Goal: Transaction & Acquisition: Purchase product/service

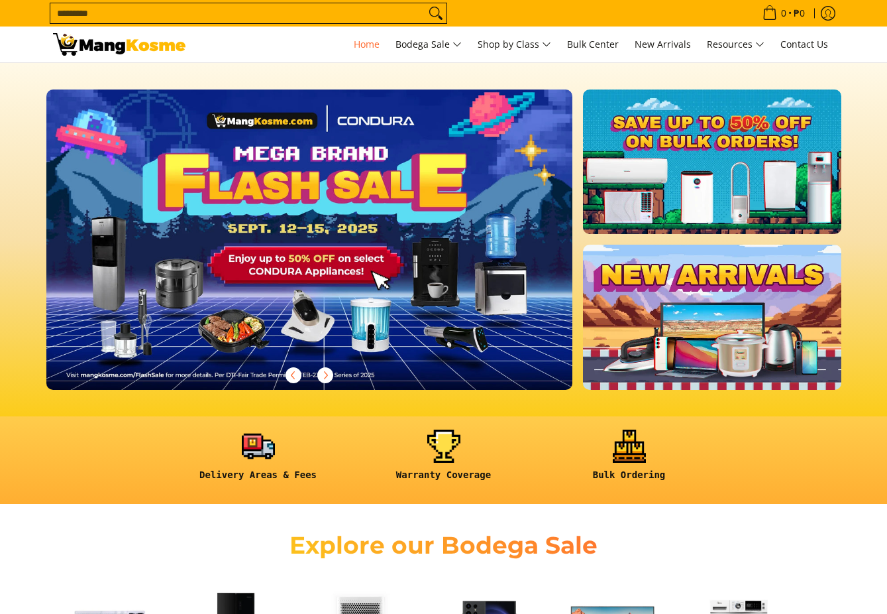
scroll to position [66, 0]
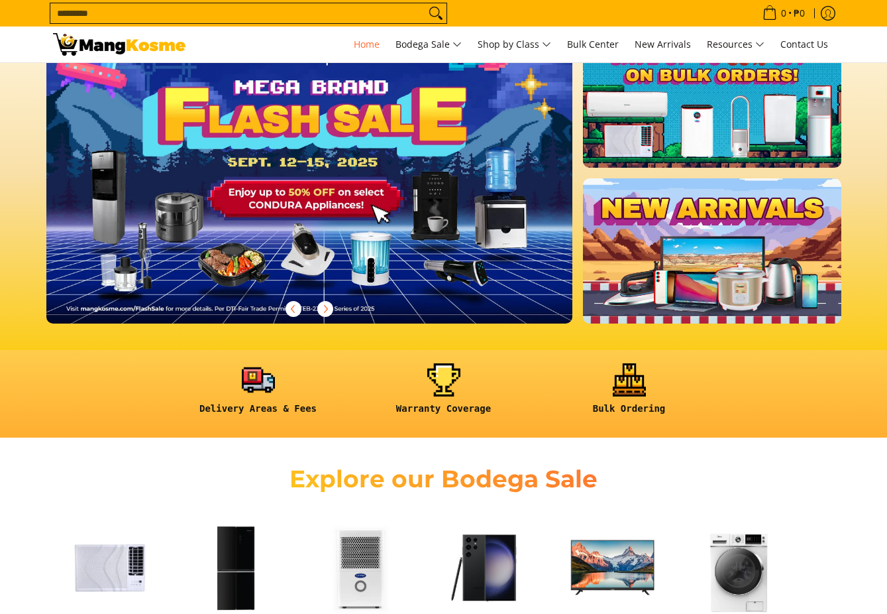
click at [718, 256] on link at bounding box center [712, 250] width 258 height 144
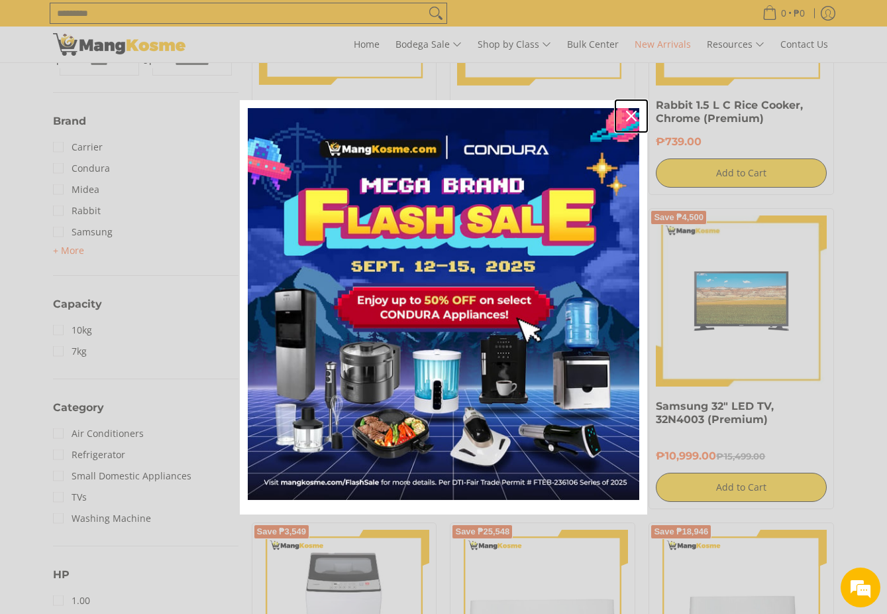
click at [630, 112] on icon "close icon" at bounding box center [631, 116] width 11 height 11
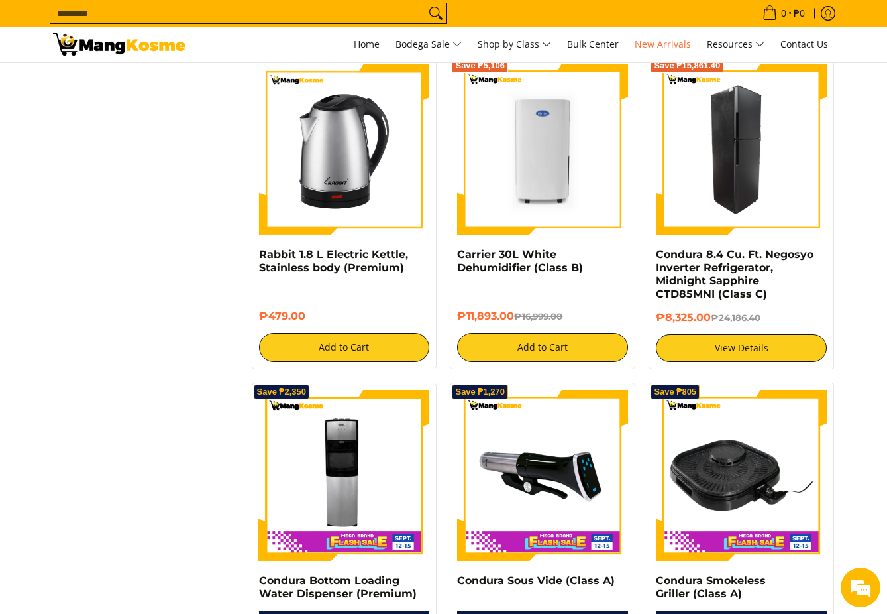
scroll to position [2120, 0]
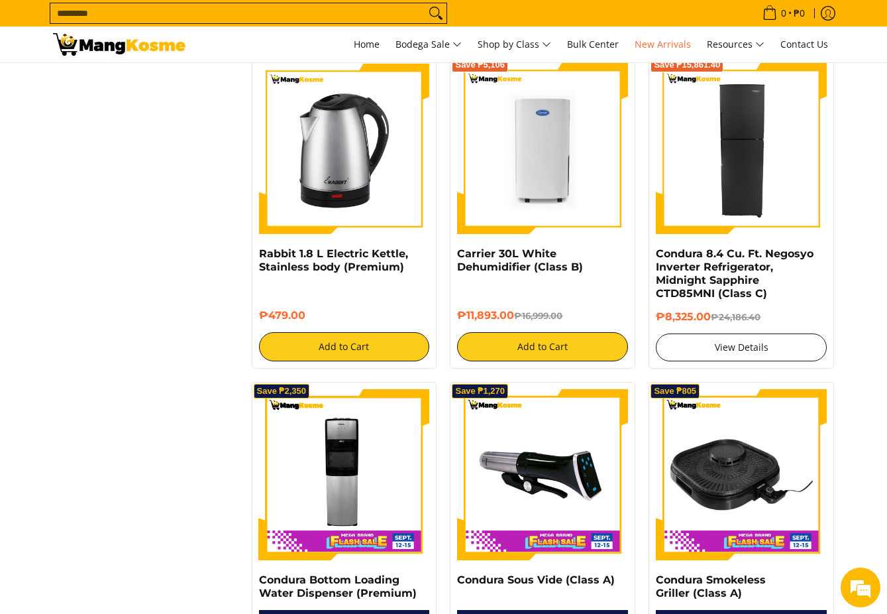
click at [730, 341] on link "View Details" at bounding box center [741, 347] width 171 height 28
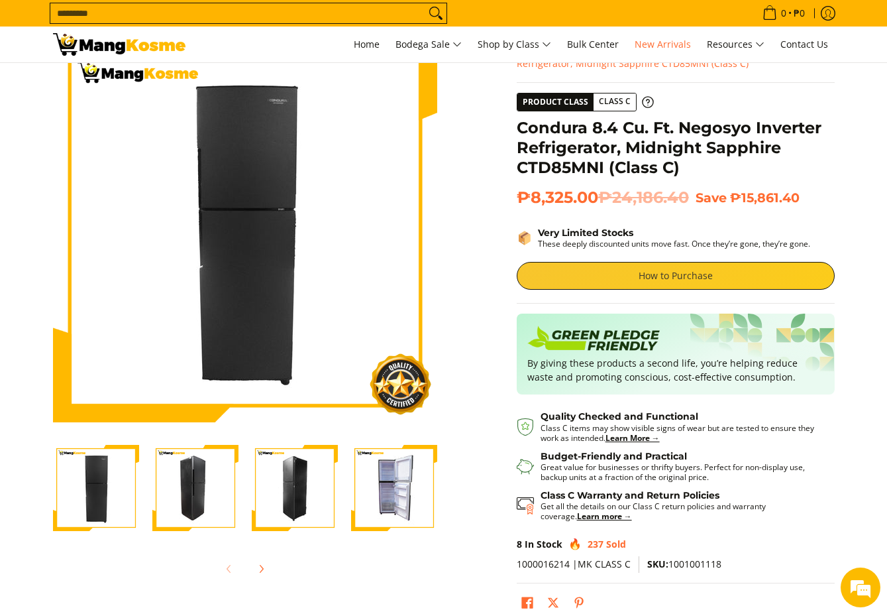
scroll to position [199, 0]
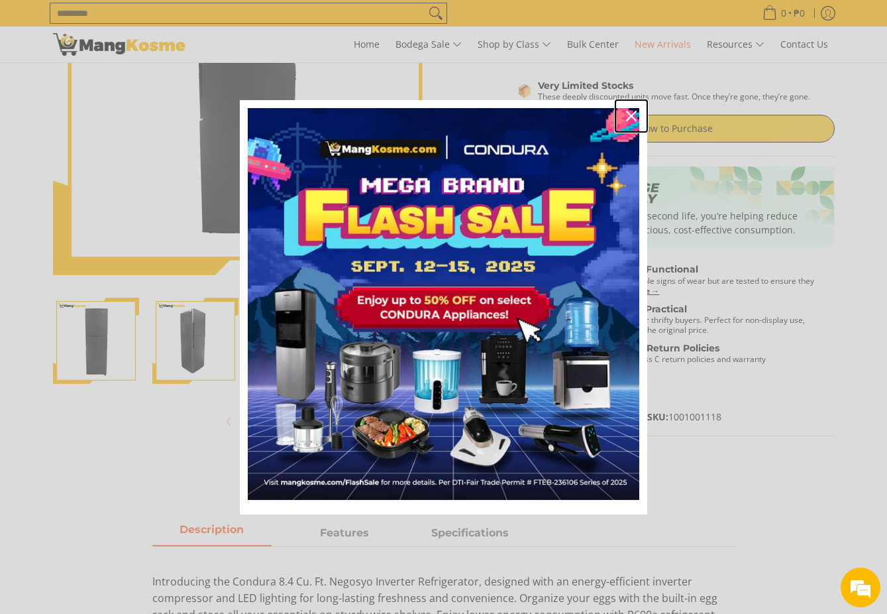
click at [634, 115] on icon "close icon" at bounding box center [631, 116] width 11 height 11
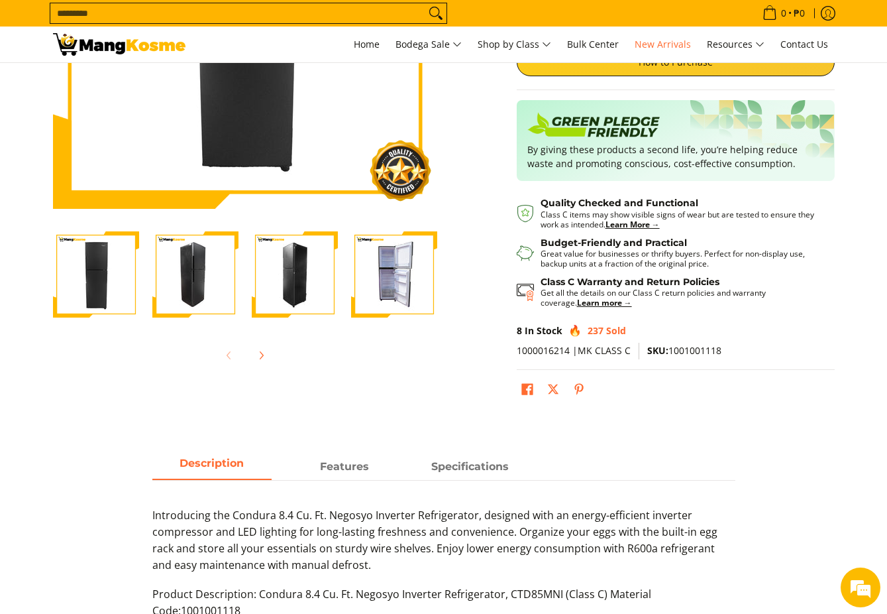
scroll to position [0, 1]
click at [107, 282] on img "Condura 8.4 Cu. Ft. Negosyo Inverter Refrigerator, Midnight Sapphire CTD85MNI (…" at bounding box center [95, 274] width 86 height 86
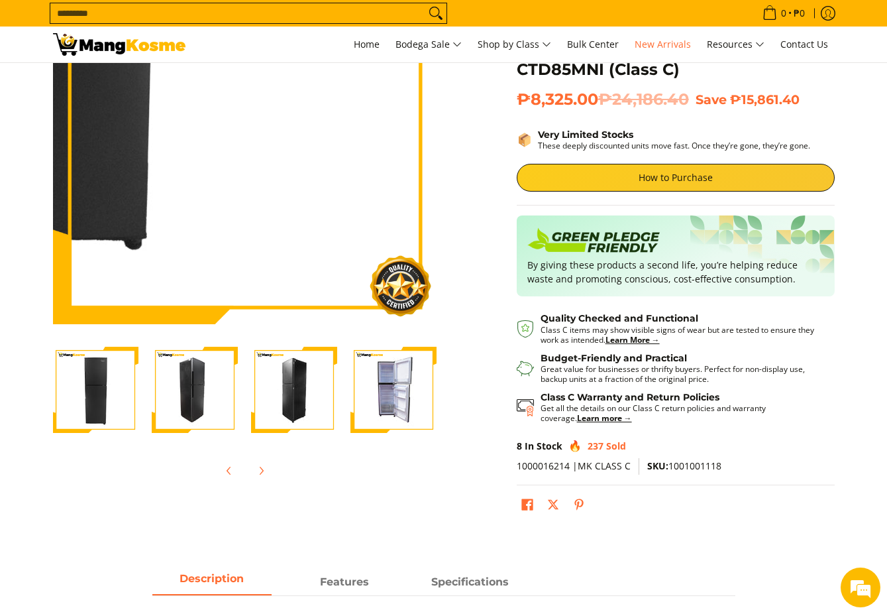
scroll to position [265, 0]
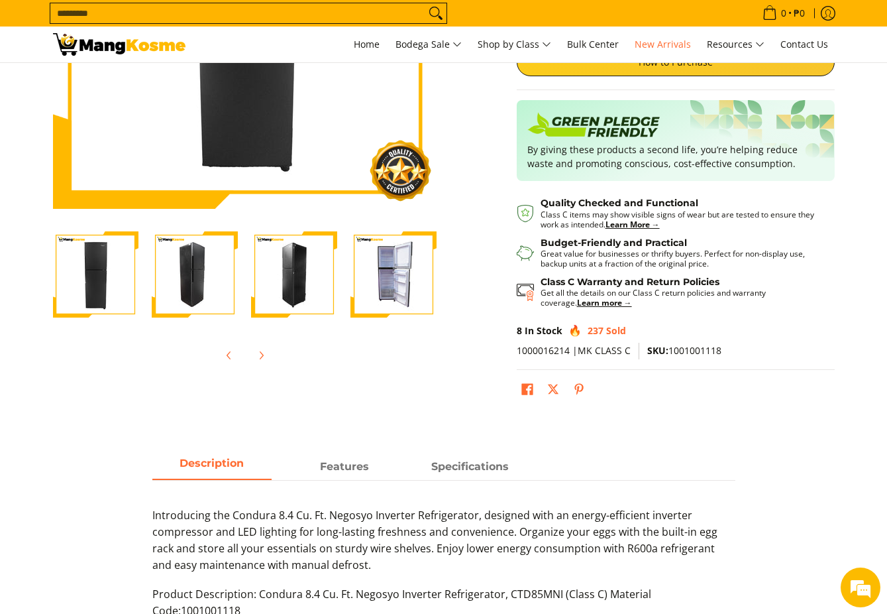
click at [384, 282] on img "Condura 8.4 Cu. Ft. Negosyo Inverter Refrigerator, Midnight Sapphire CTD85MNI (…" at bounding box center [394, 274] width 86 height 86
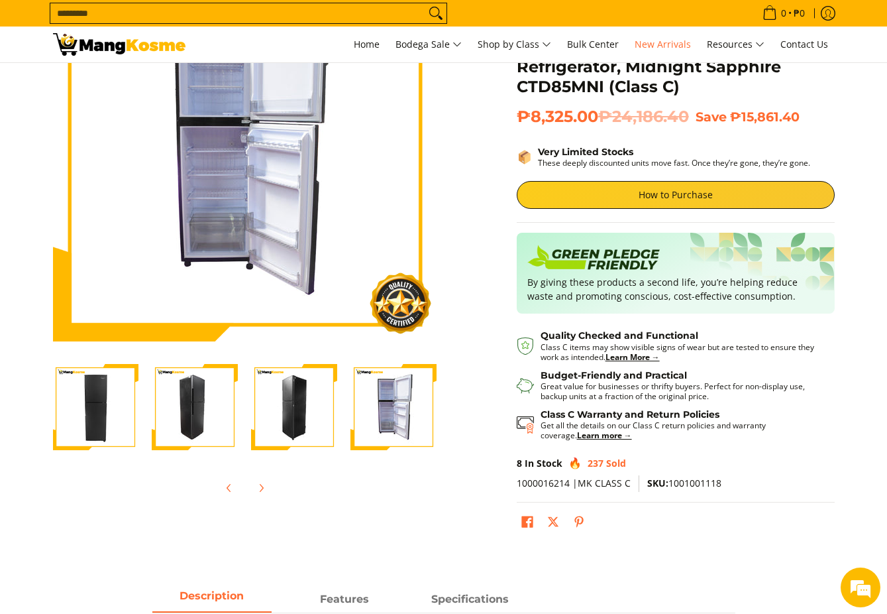
scroll to position [66, 0]
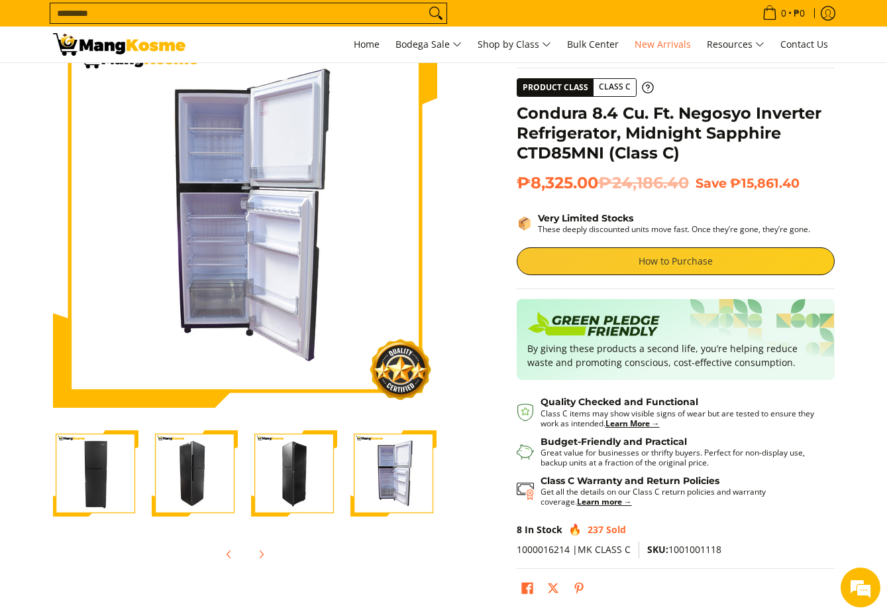
click at [706, 261] on link "How to Purchase" at bounding box center [676, 261] width 318 height 28
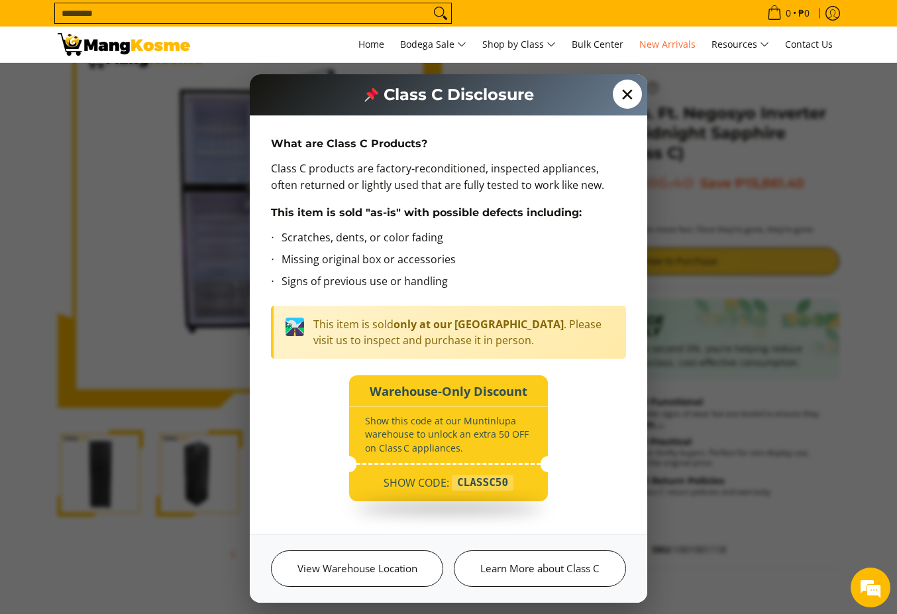
click at [630, 91] on span "✕" at bounding box center [627, 94] width 29 height 29
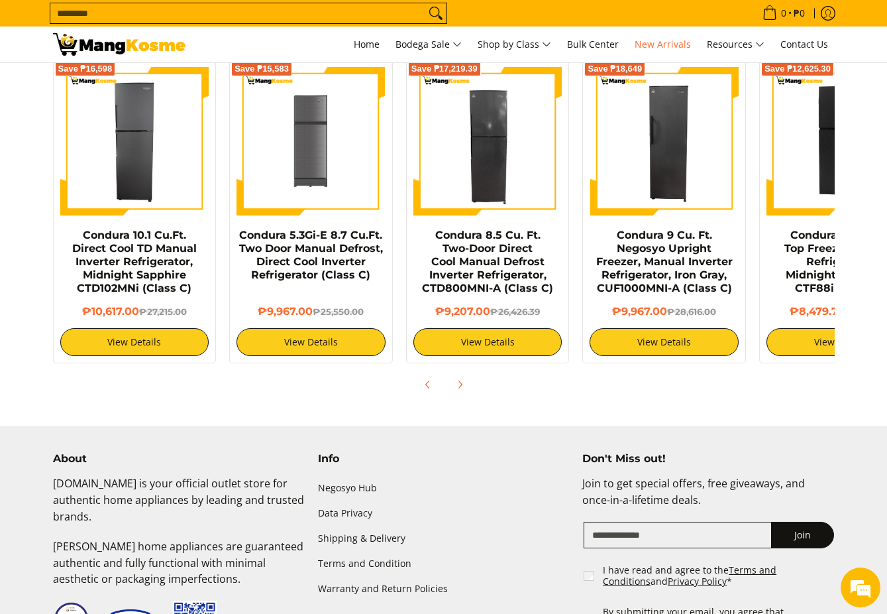
scroll to position [994, 0]
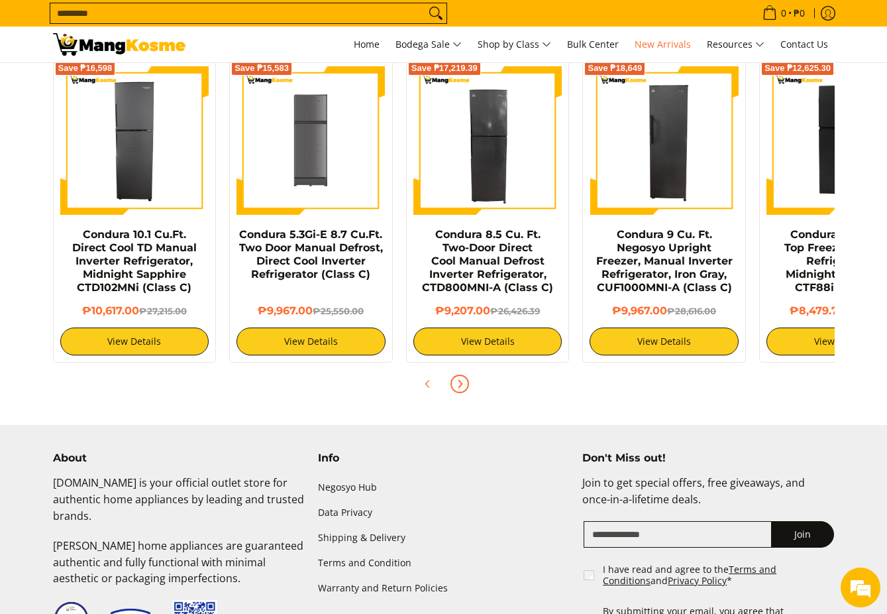
click at [467, 386] on span "Next" at bounding box center [460, 384] width 16 height 16
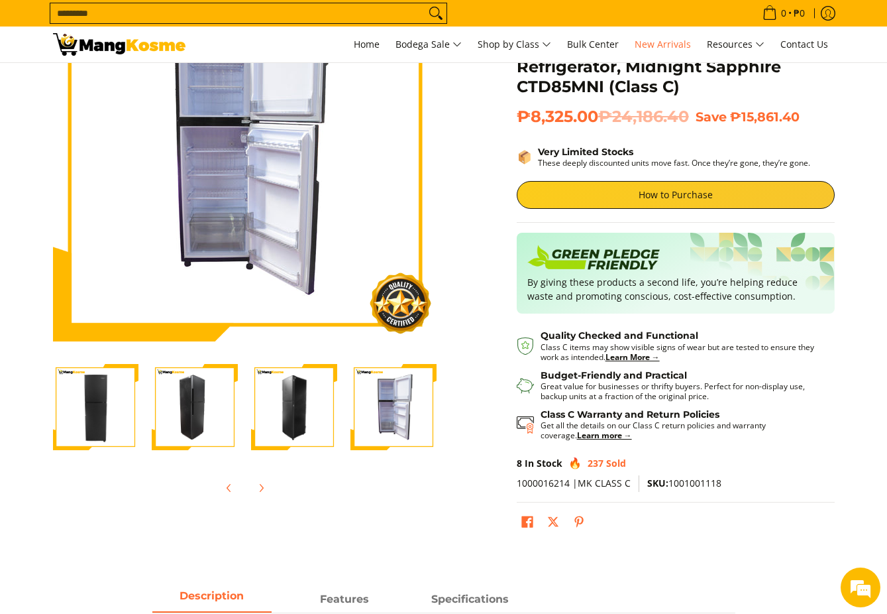
scroll to position [0, 0]
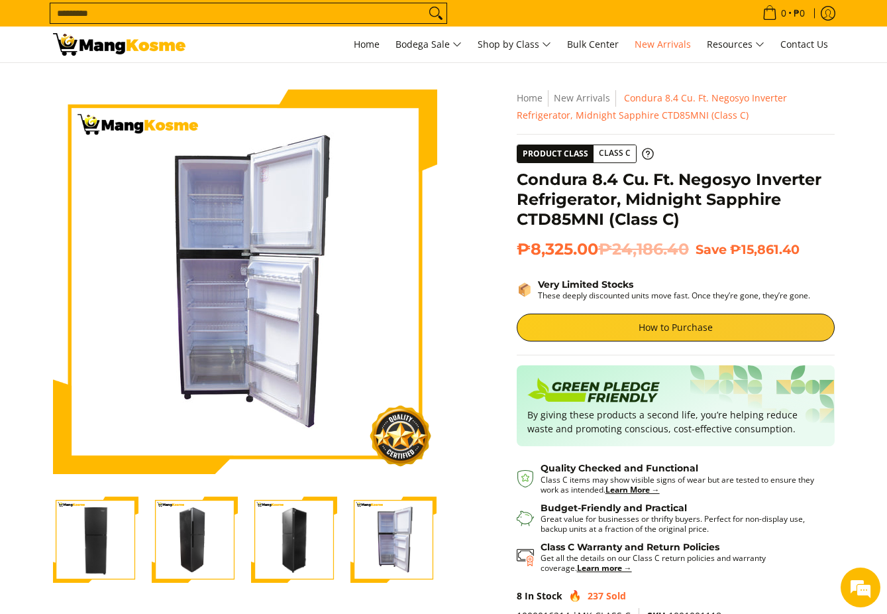
drag, startPoint x: 527, startPoint y: 247, endPoint x: 602, endPoint y: 247, distance: 74.9
click at [602, 247] on span "₱8,325.00 ₱24,186.40" at bounding box center [603, 249] width 172 height 20
drag, startPoint x: 741, startPoint y: 249, endPoint x: 823, endPoint y: 248, distance: 82.2
click at [823, 248] on h2 "₱8,325.00 ₱24,186.40 Save ₱15,861.40" at bounding box center [676, 249] width 318 height 20
drag, startPoint x: 525, startPoint y: 251, endPoint x: 591, endPoint y: 251, distance: 65.6
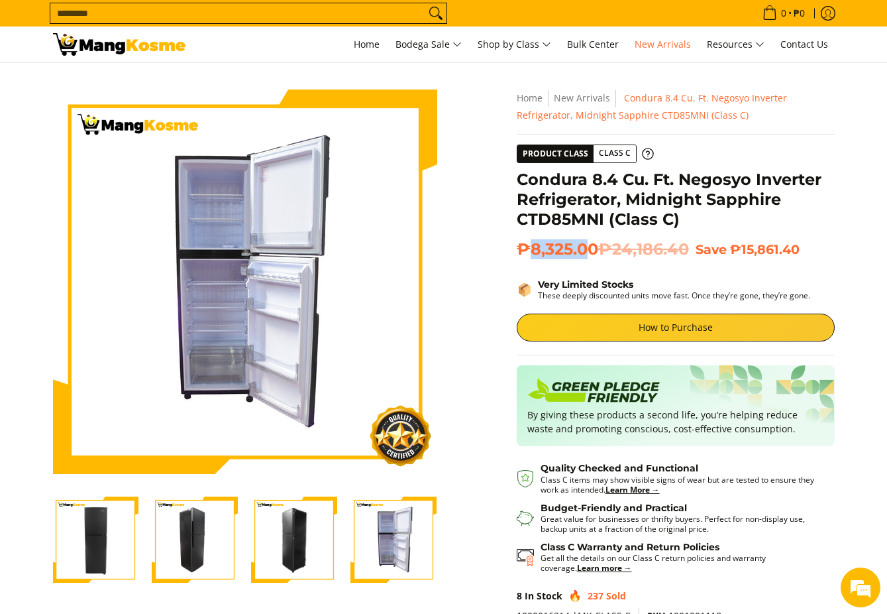
click at [591, 251] on span "₱8,325.00 ₱24,186.40" at bounding box center [603, 249] width 172 height 20
drag, startPoint x: 746, startPoint y: 255, endPoint x: 813, endPoint y: 254, distance: 66.9
click at [813, 254] on h2 "₱8,325.00 ₱24,186.40 Save ₱15,861.40" at bounding box center [676, 249] width 318 height 20
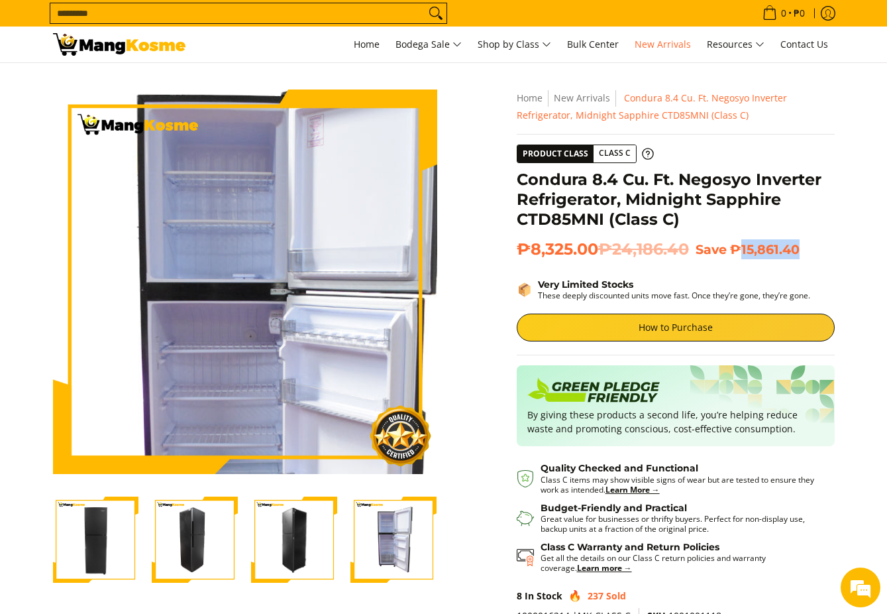
click at [229, 249] on img at bounding box center [245, 281] width 384 height 384
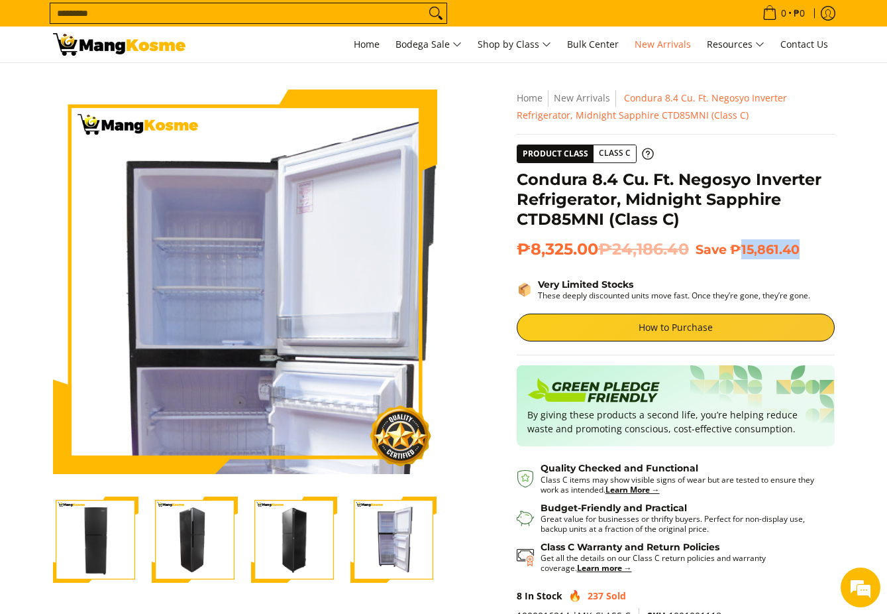
click at [234, 216] on img at bounding box center [245, 281] width 384 height 384
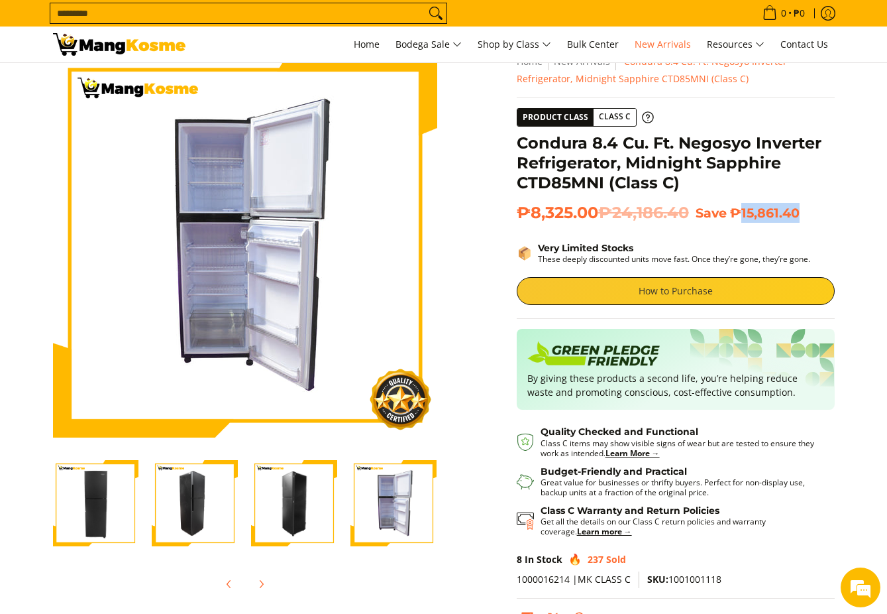
scroll to position [66, 0]
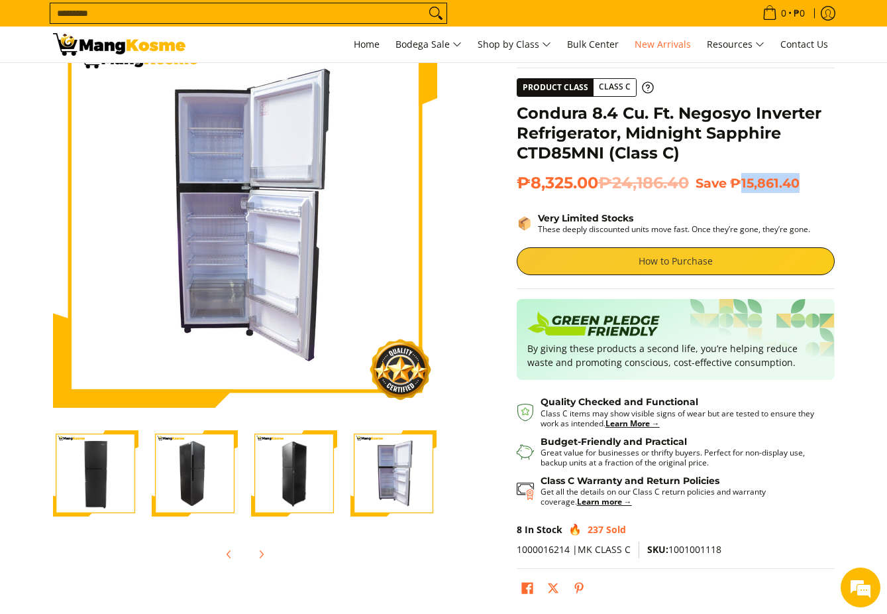
click at [563, 266] on link "How to Purchase" at bounding box center [676, 261] width 318 height 28
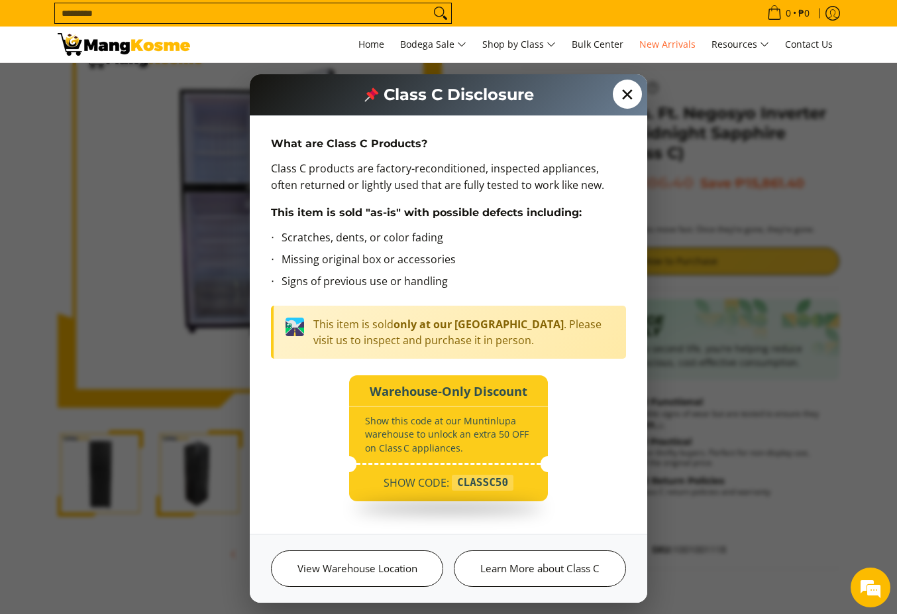
click at [638, 94] on span "✕" at bounding box center [627, 94] width 29 height 29
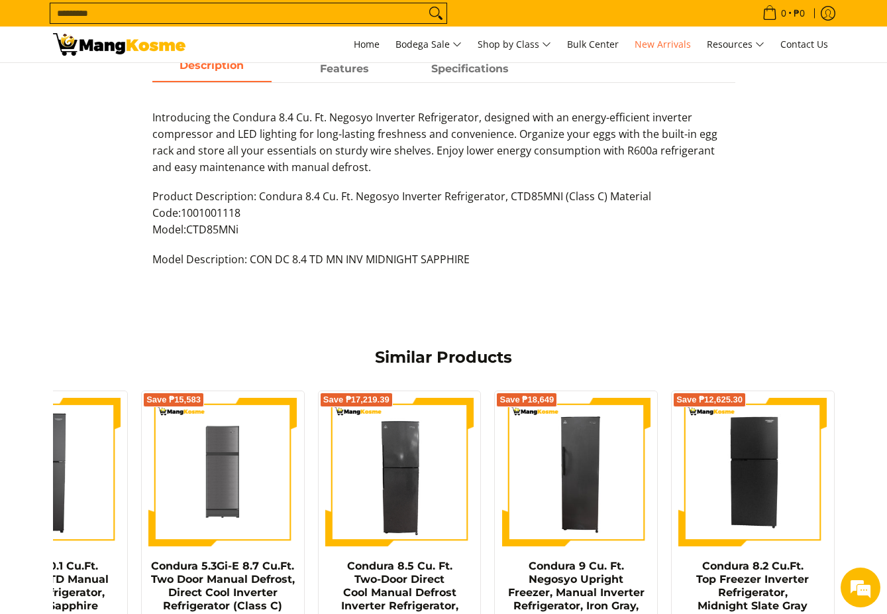
scroll to position [928, 0]
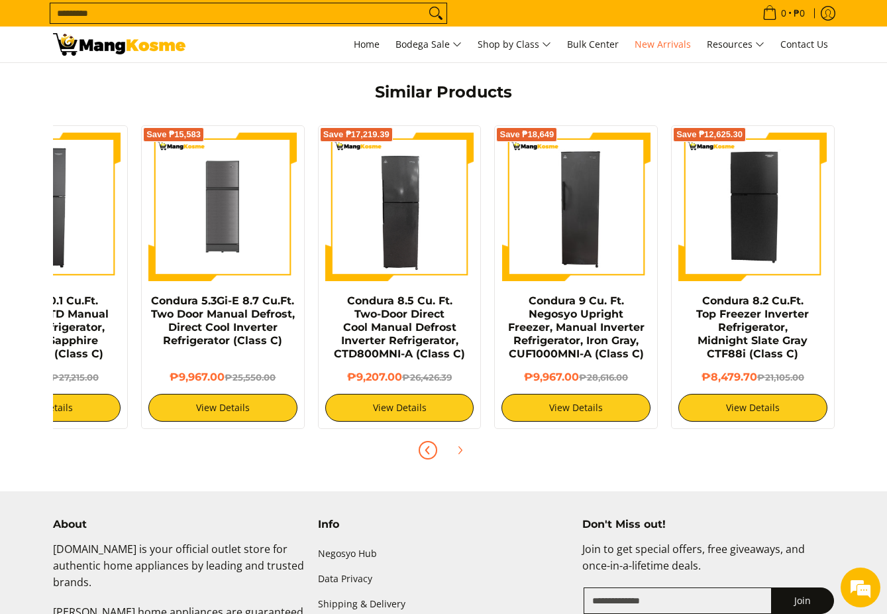
click at [423, 451] on icon "Previous" at bounding box center [428, 450] width 11 height 11
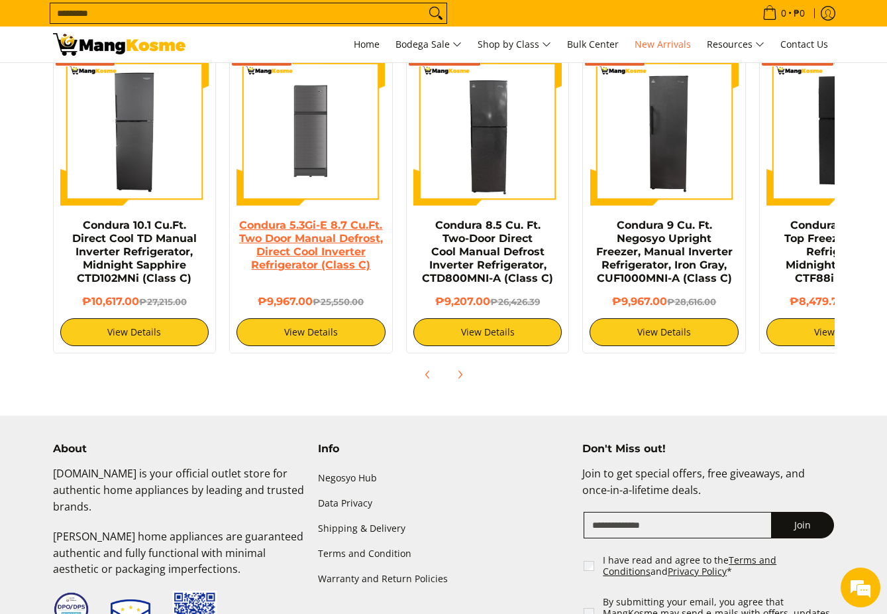
scroll to position [978, 0]
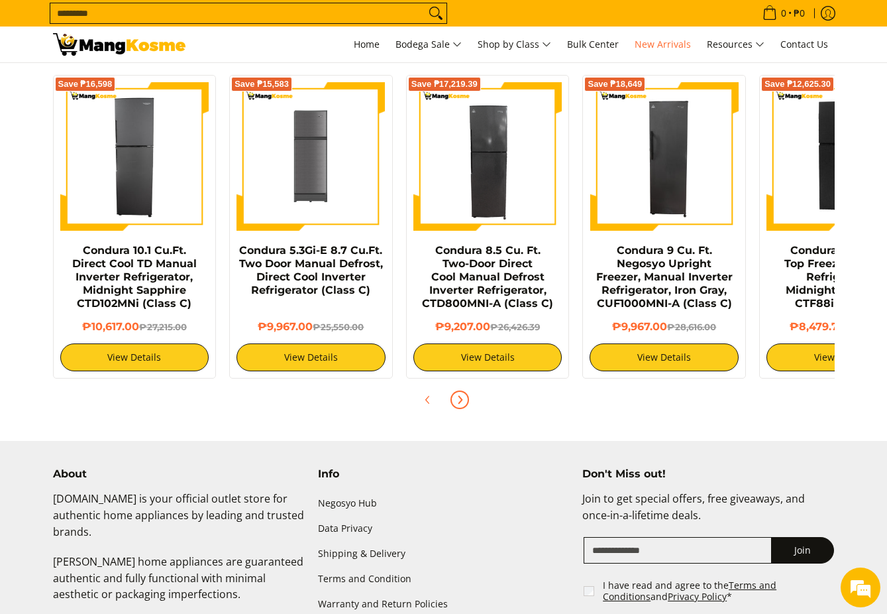
click at [460, 401] on icon "Next" at bounding box center [460, 399] width 11 height 11
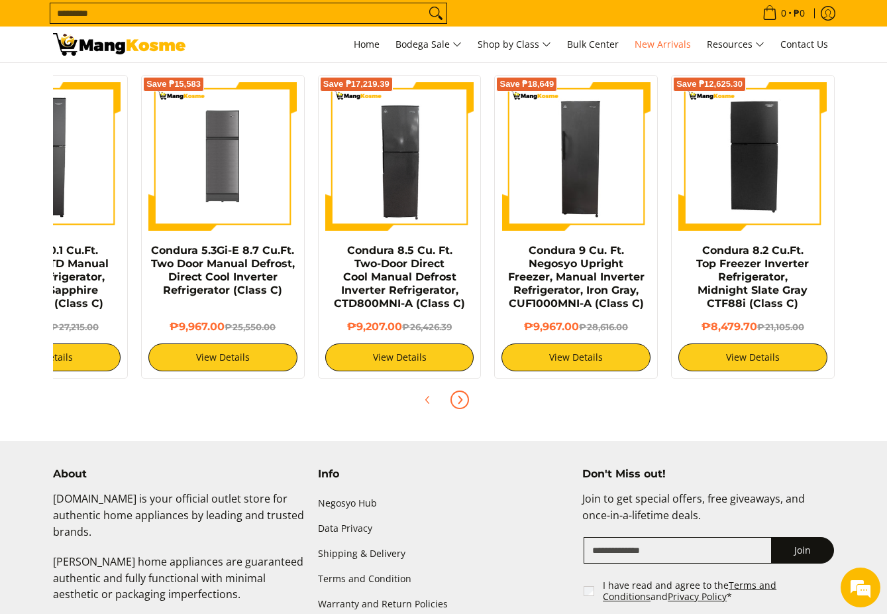
click at [460, 402] on icon "Next" at bounding box center [460, 399] width 3 height 7
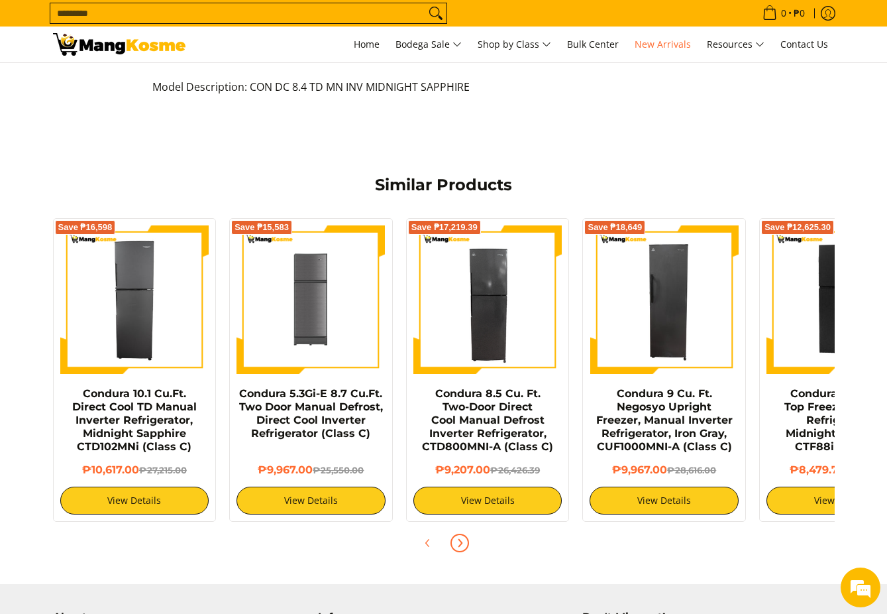
scroll to position [1045, 0]
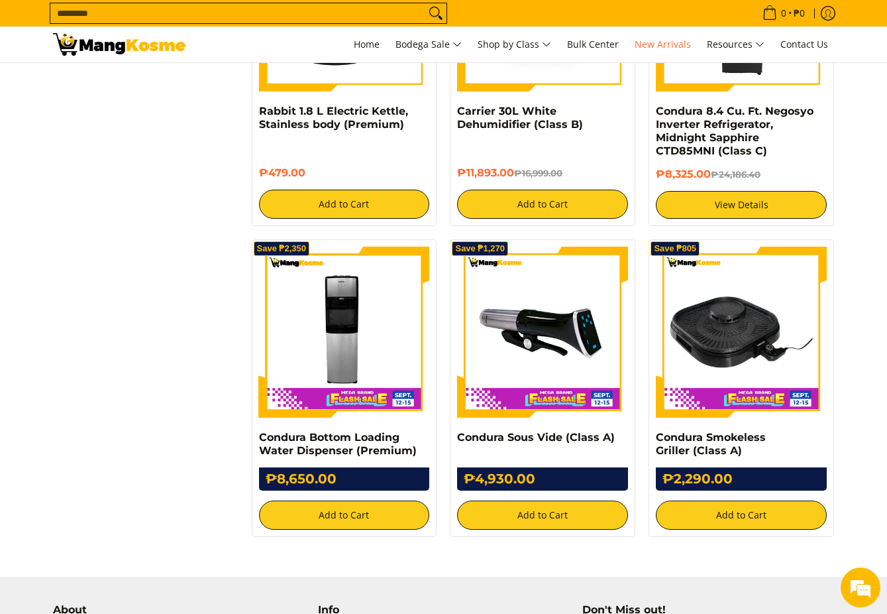
scroll to position [2319, 0]
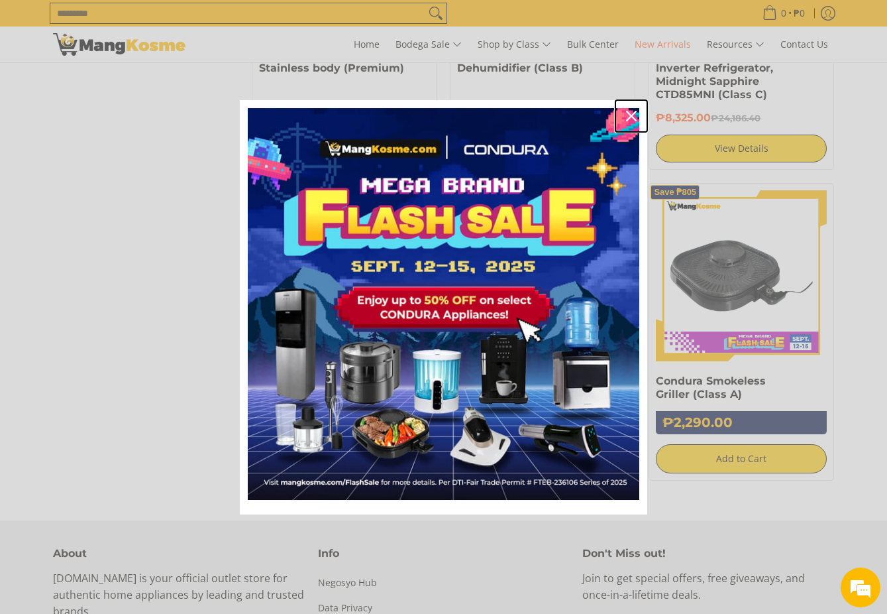
click at [632, 120] on icon "close icon" at bounding box center [631, 116] width 11 height 11
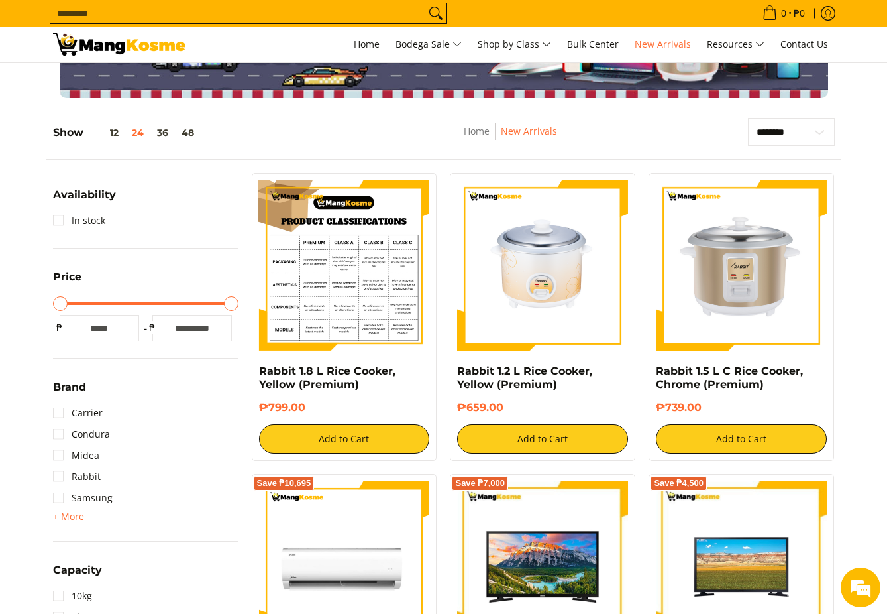
scroll to position [0, 0]
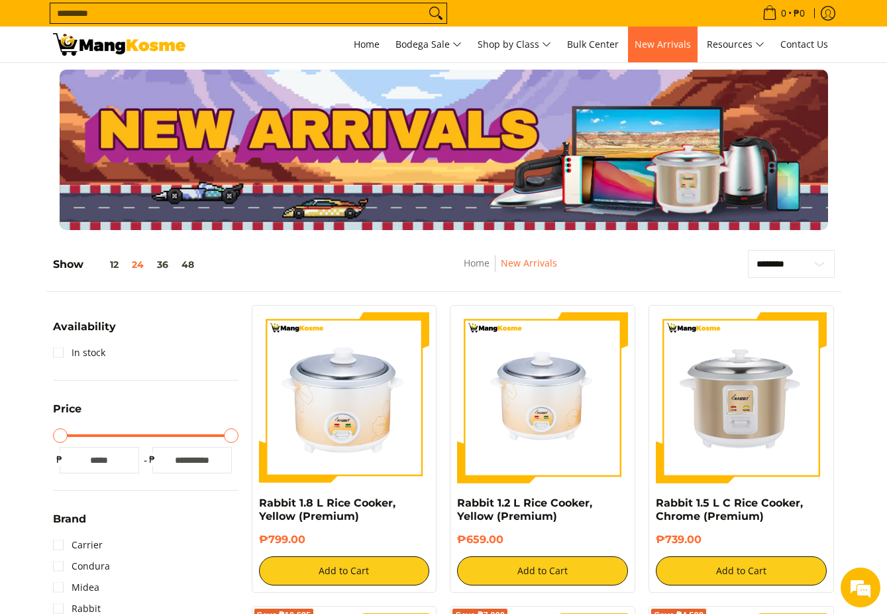
click at [670, 45] on span "New Arrivals" at bounding box center [663, 44] width 56 height 13
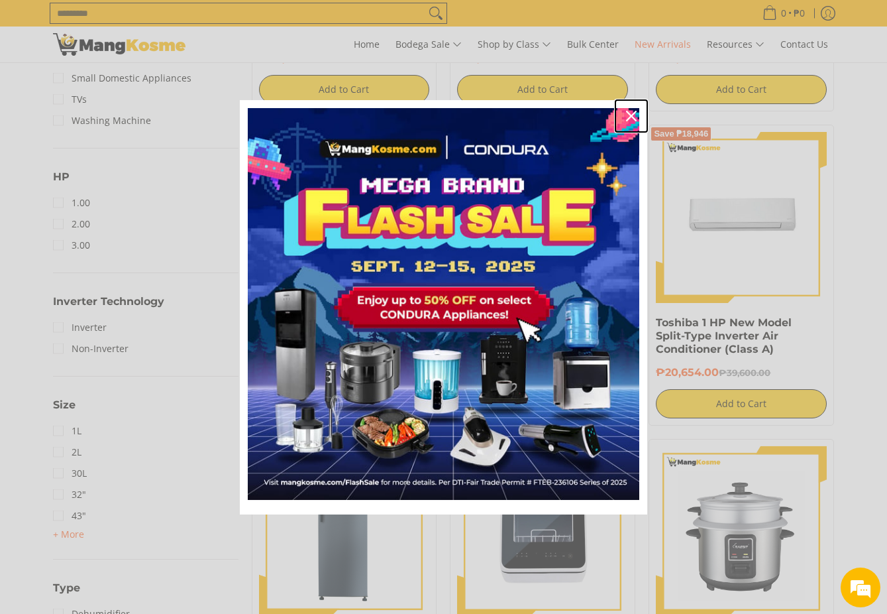
click at [629, 109] on div "Close" at bounding box center [631, 115] width 21 height 21
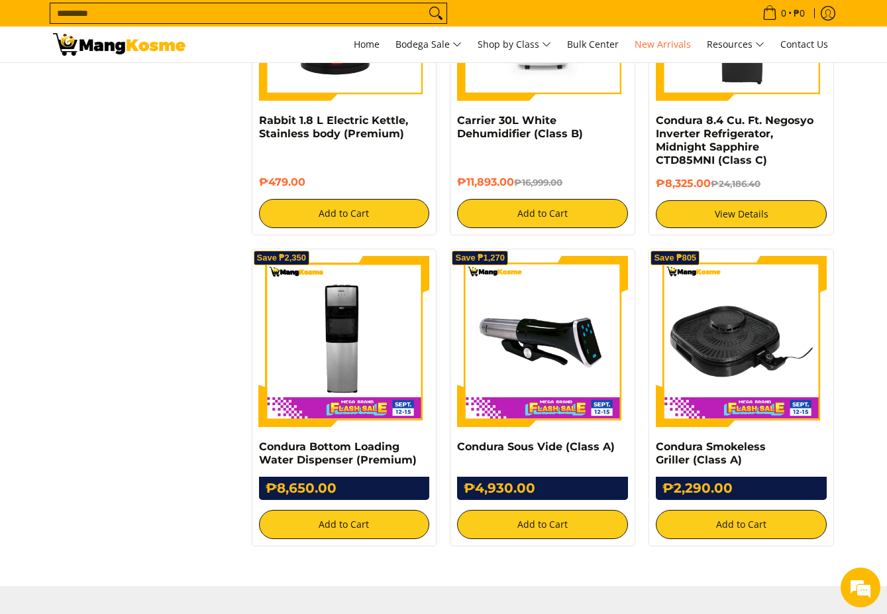
scroll to position [2584, 0]
